Goal: Task Accomplishment & Management: Complete application form

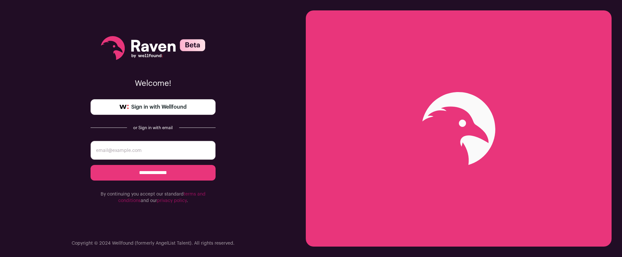
click at [172, 104] on span "Sign in with Wellfound" at bounding box center [158, 107] width 55 height 8
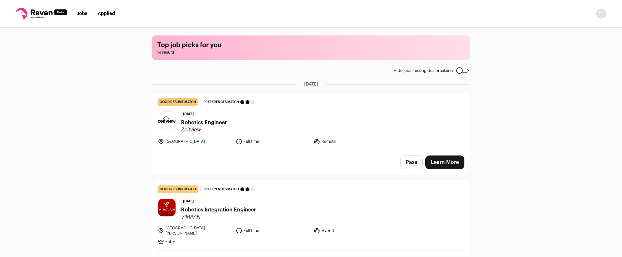
click at [208, 126] on span "Robotics Engineer" at bounding box center [204, 123] width 46 height 8
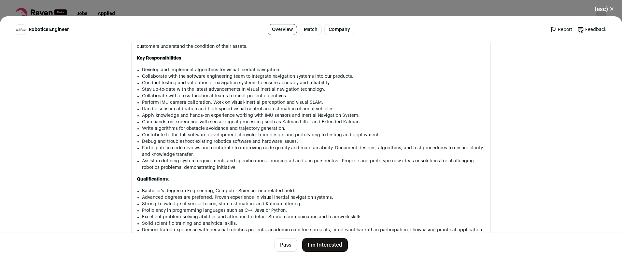
scroll to position [252, 0]
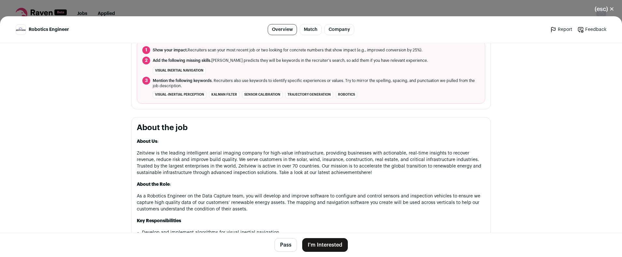
click at [230, 9] on div "(esc) ✕ Robotics Engineer Overview Match Company Report Feedback Report Feedbac…" at bounding box center [311, 128] width 622 height 257
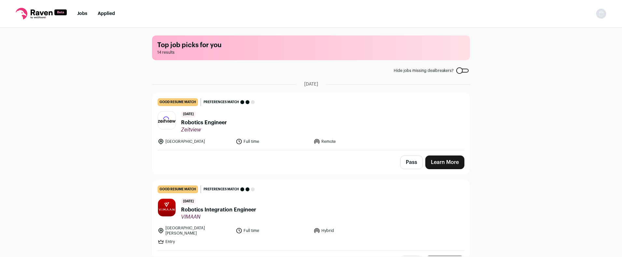
click at [90, 129] on div "Top job picks for you 14 results Hide jobs missing dealbreakers? September 23rd…" at bounding box center [311, 142] width 622 height 229
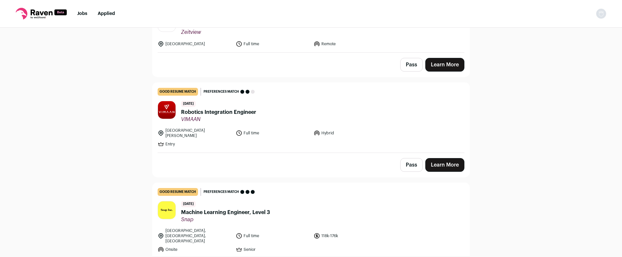
click at [221, 113] on span "Robotics Integration Engineer" at bounding box center [218, 112] width 75 height 8
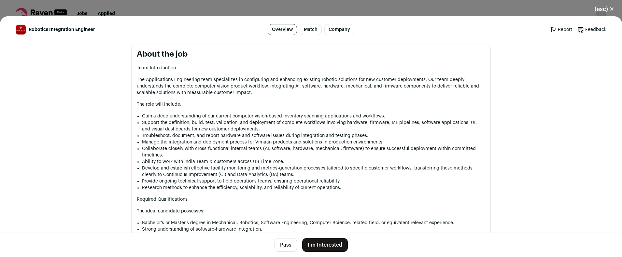
scroll to position [293, 0]
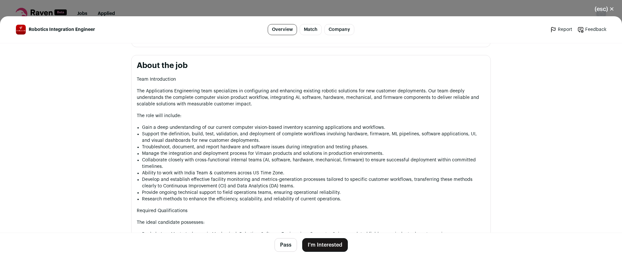
click at [198, 7] on div "(esc) ✕ Robotics Integration Engineer Overview Match Company Report Feedback Re…" at bounding box center [311, 128] width 622 height 257
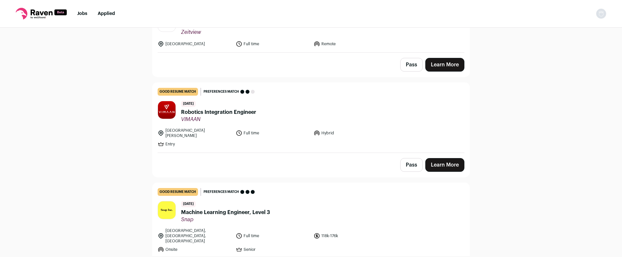
click at [215, 110] on span "Robotics Integration Engineer" at bounding box center [218, 112] width 75 height 8
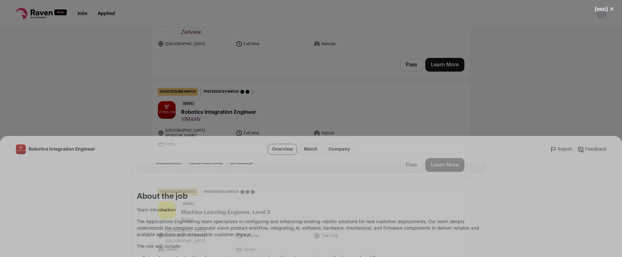
scroll to position [424, 0]
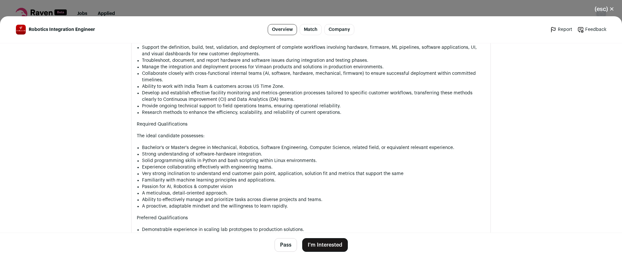
click at [320, 243] on button "I'm Interested" at bounding box center [325, 245] width 46 height 14
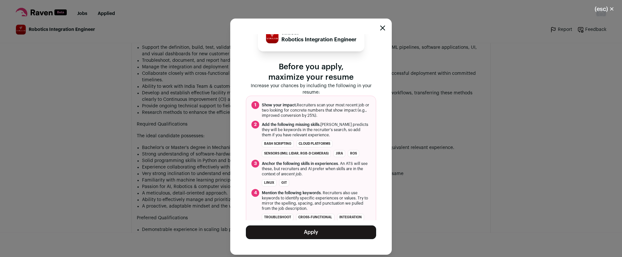
scroll to position [19, 0]
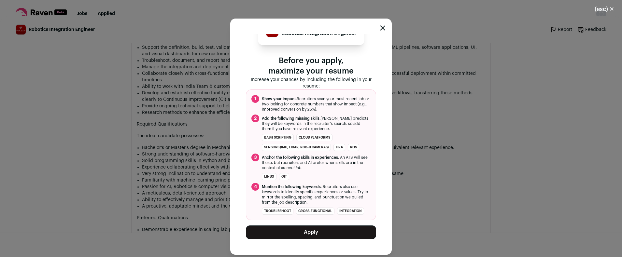
click at [310, 234] on button "Apply" at bounding box center [311, 233] width 130 height 14
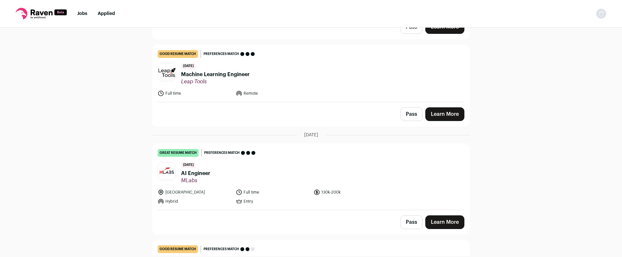
scroll to position [652, 0]
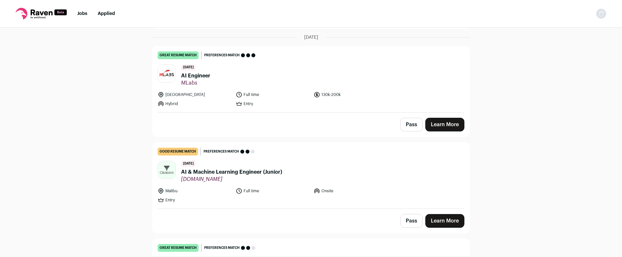
click at [200, 80] on span "MLabs" at bounding box center [195, 83] width 29 height 7
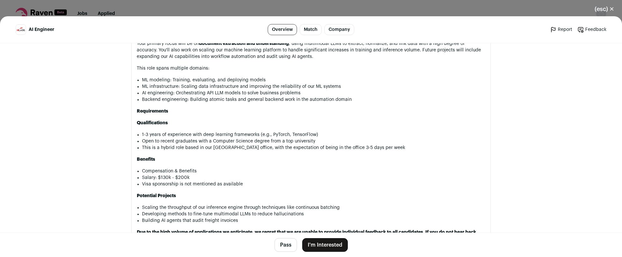
scroll to position [398, 0]
click at [324, 244] on button "I'm Interested" at bounding box center [325, 245] width 46 height 14
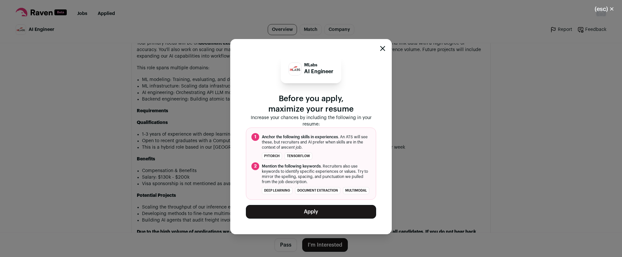
click at [320, 218] on button "Apply" at bounding box center [311, 212] width 130 height 14
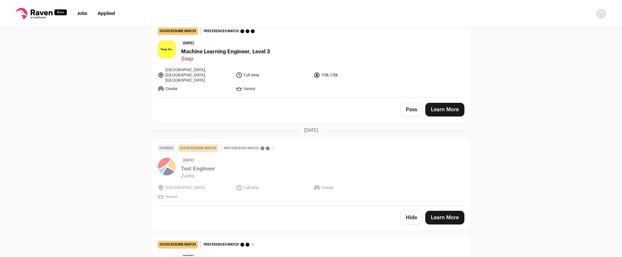
scroll to position [0, 0]
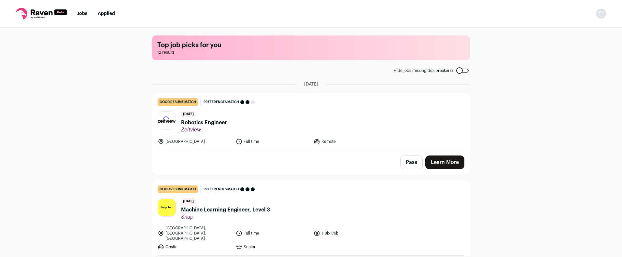
click at [463, 72] on div at bounding box center [462, 71] width 12 height 4
